Goal: Information Seeking & Learning: Check status

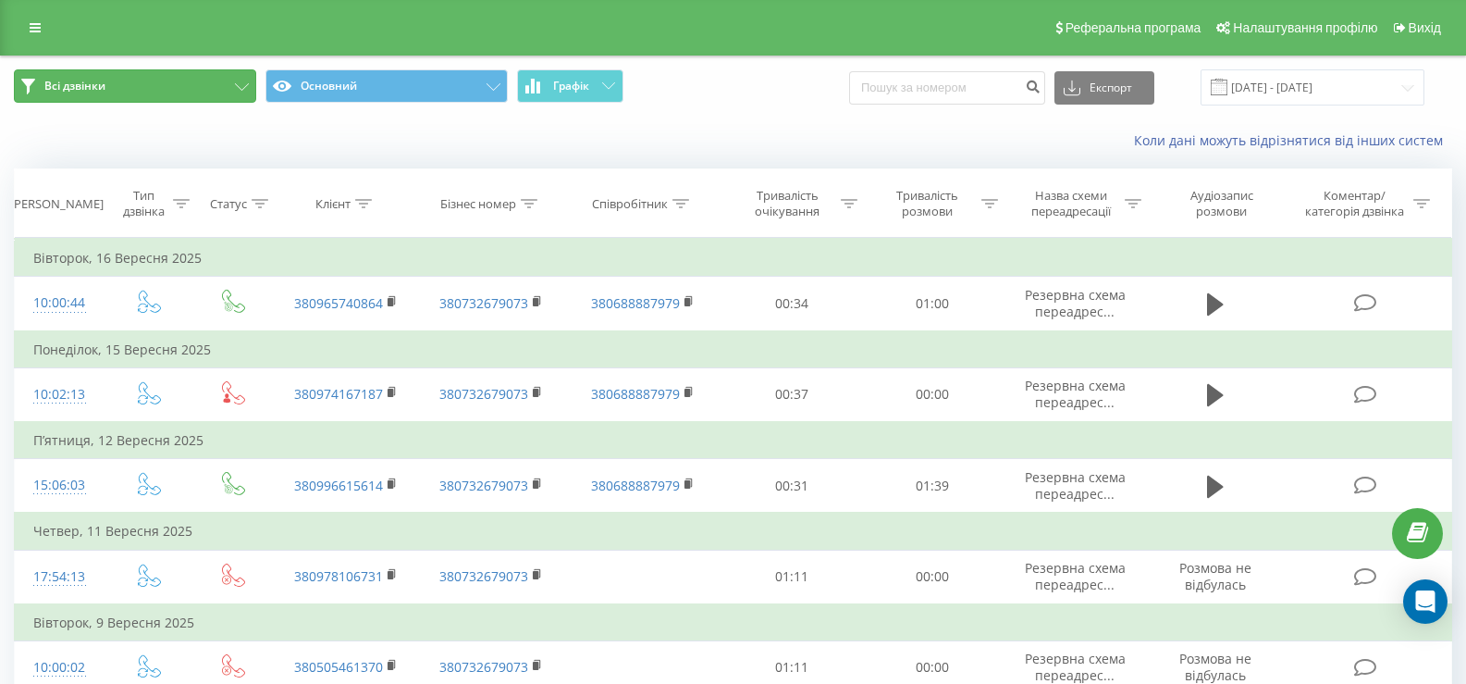
click at [59, 91] on span "Всі дзвінки" at bounding box center [74, 86] width 61 height 15
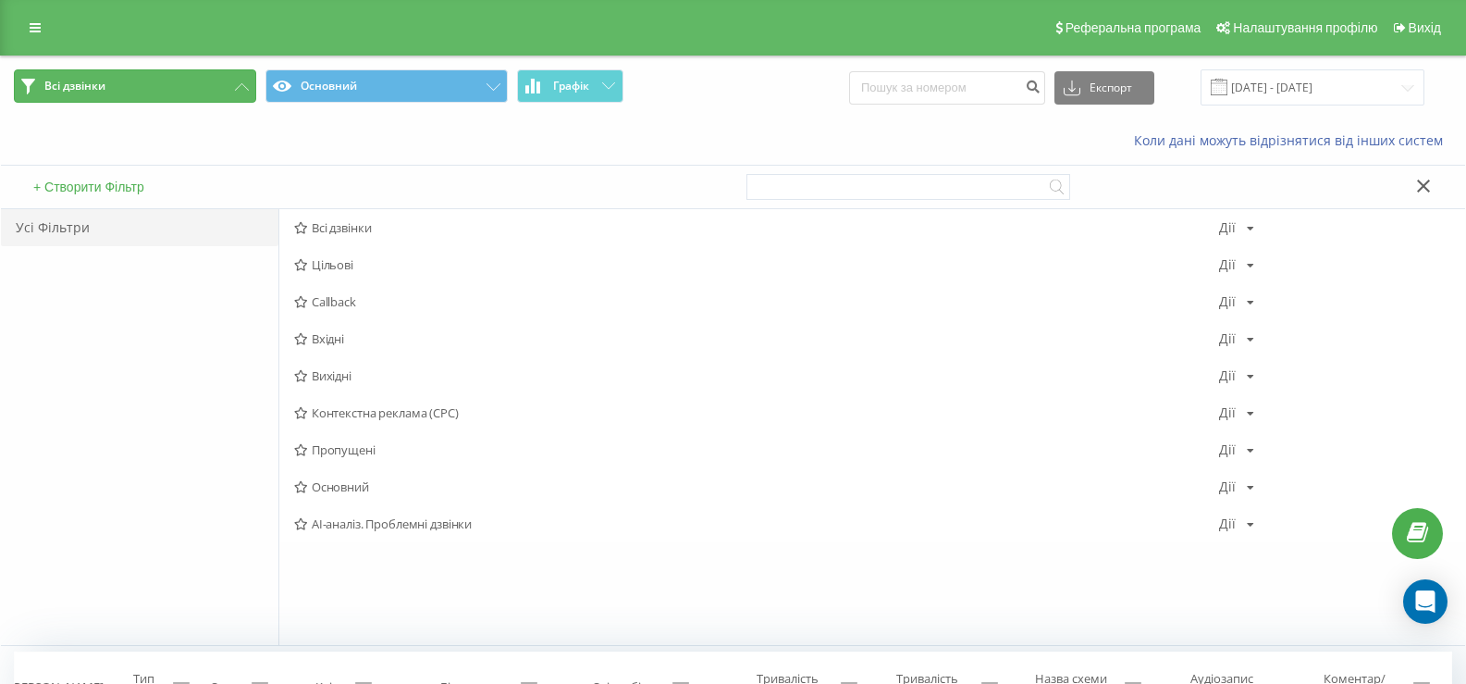
click at [59, 91] on span "Всі дзвінки" at bounding box center [74, 86] width 61 height 15
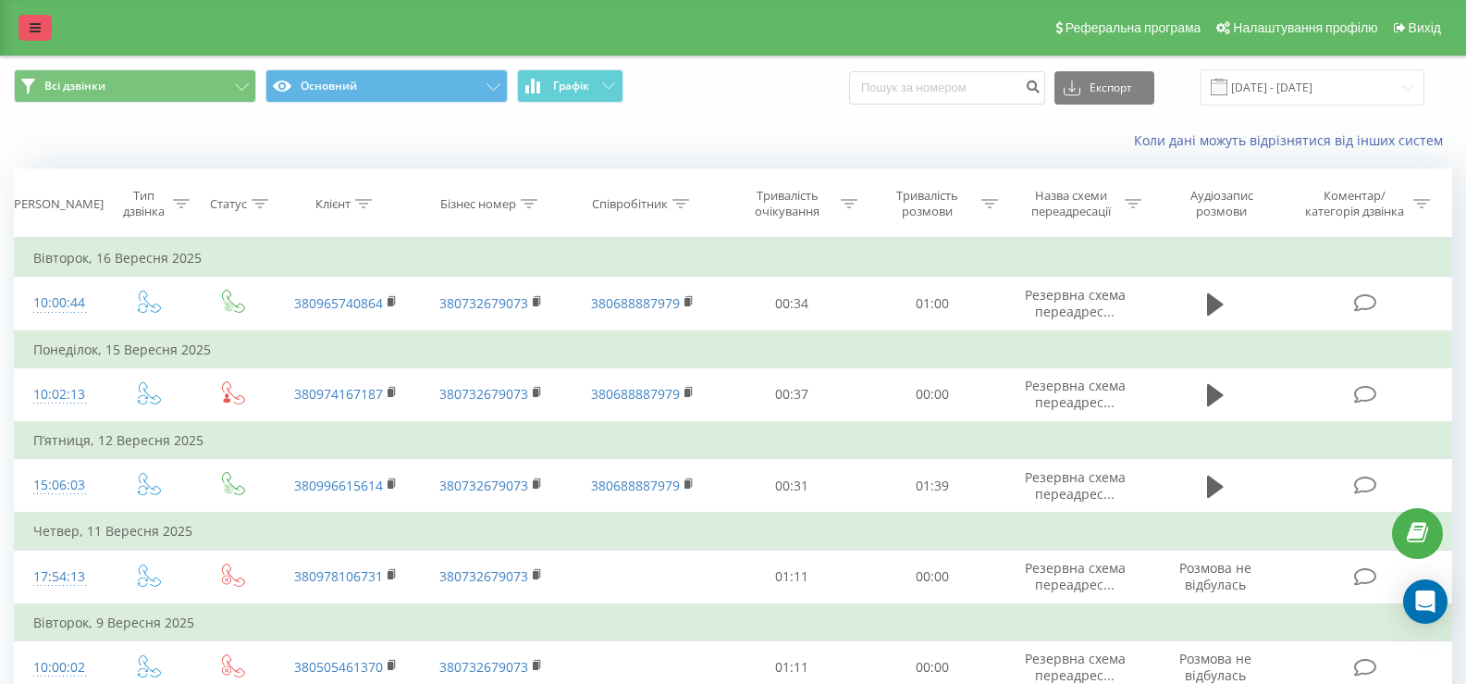
click at [34, 26] on icon at bounding box center [35, 27] width 11 height 13
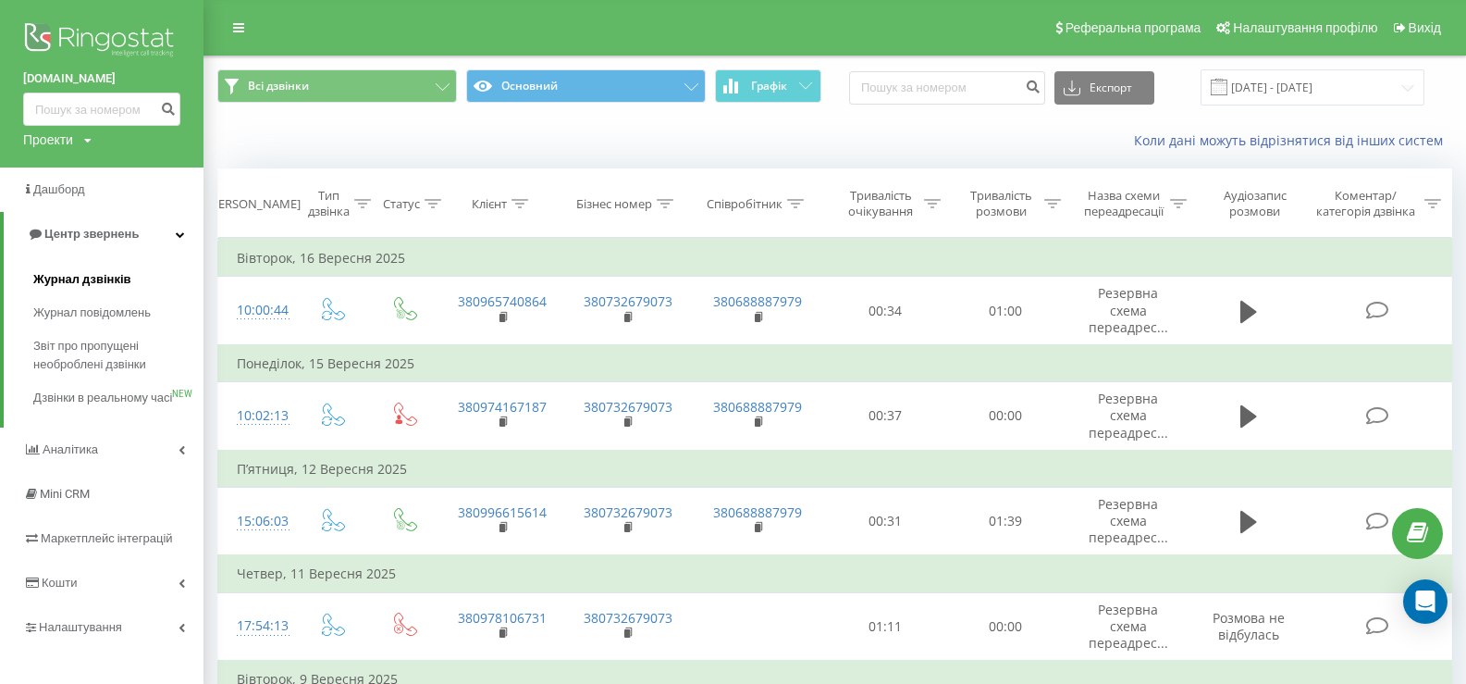
click at [82, 278] on span "Журнал дзвінків" at bounding box center [82, 279] width 98 height 19
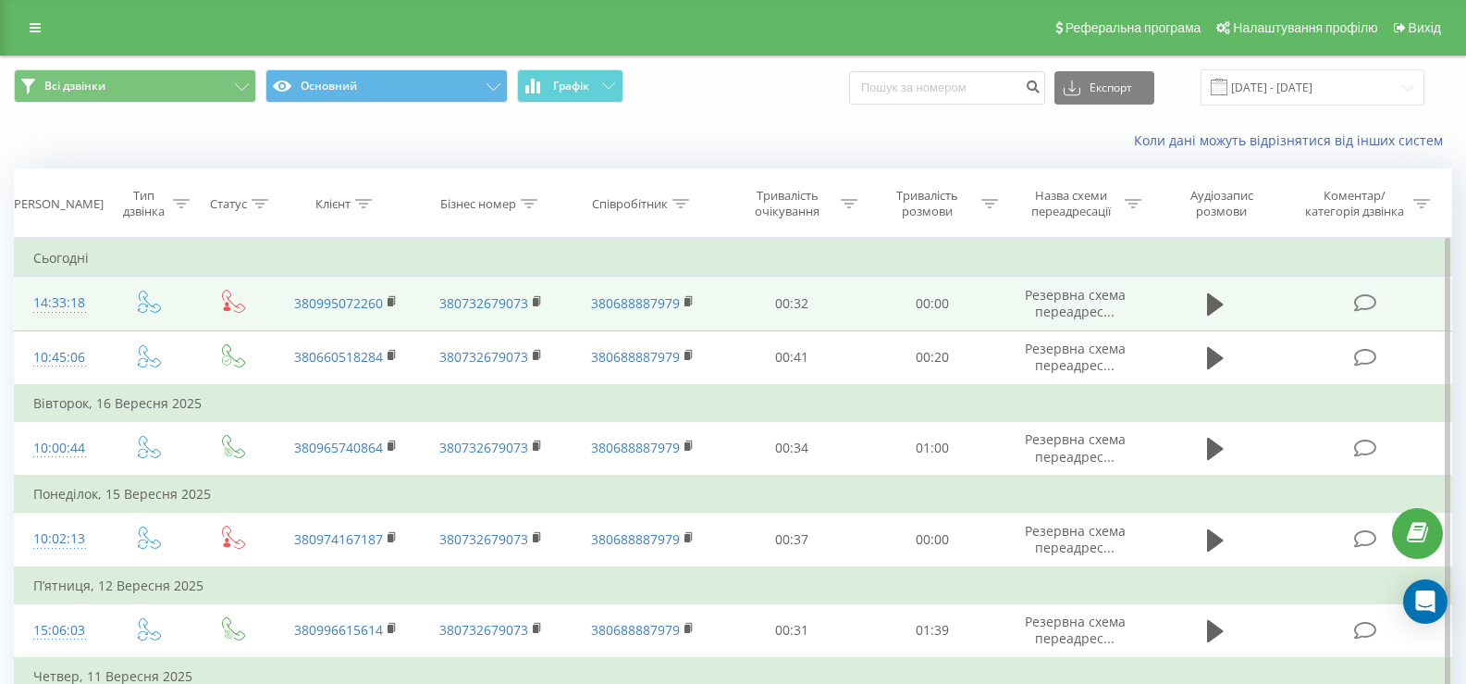
click at [386, 297] on td "380995072260" at bounding box center [346, 304] width 146 height 54
click at [391, 300] on rect at bounding box center [391, 302] width 6 height 8
click at [392, 299] on rect at bounding box center [391, 302] width 6 height 8
